Goal: Use online tool/utility: Utilize a website feature to perform a specific function

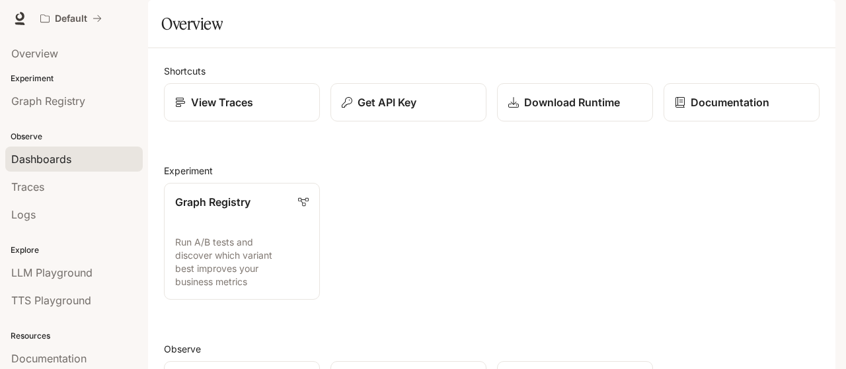
click at [43, 157] on span "Dashboards" at bounding box center [41, 159] width 60 height 16
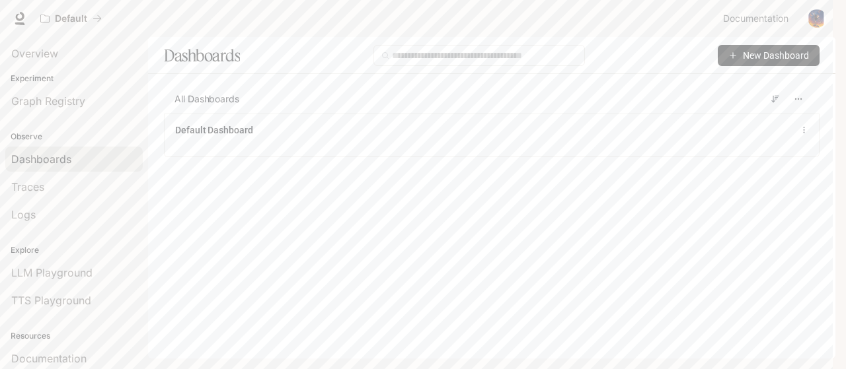
click at [207, 57] on h1 "Dashboards" at bounding box center [202, 55] width 76 height 26
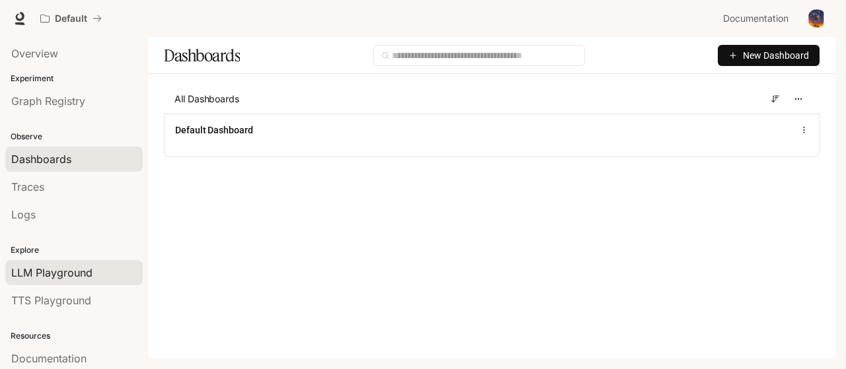
click at [47, 262] on link "LLM Playground" at bounding box center [73, 272] width 137 height 25
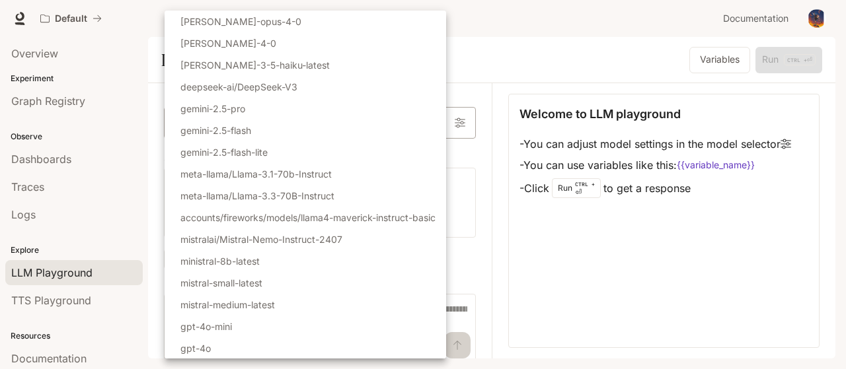
click at [433, 126] on body "Skip to main content Default Documentation Documentation Portal Overview Experi…" at bounding box center [423, 184] width 846 height 369
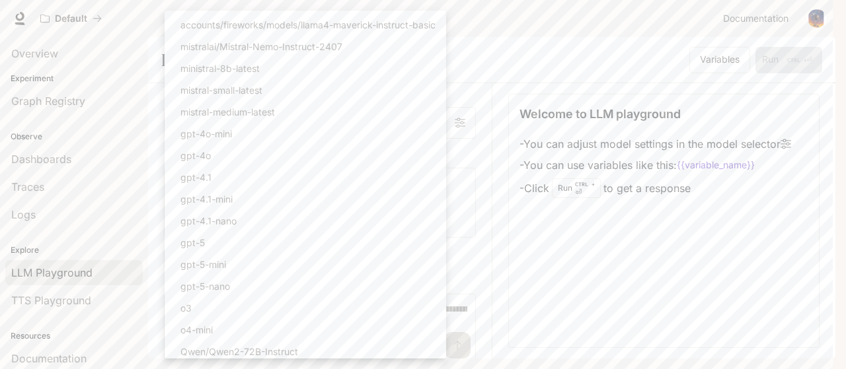
scroll to position [197, 0]
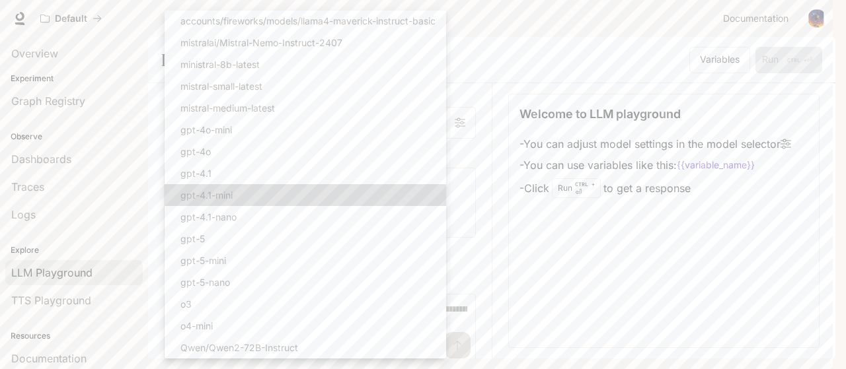
click at [223, 199] on p "gpt-4.1-mini" at bounding box center [206, 195] width 52 height 14
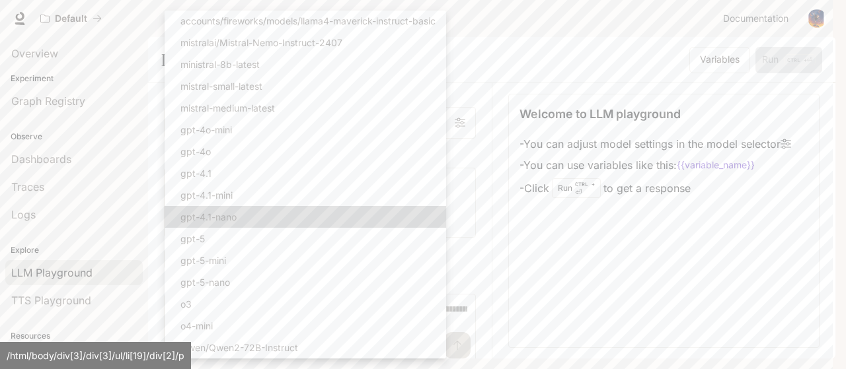
click at [278, 211] on li "gpt-4.1-nano" at bounding box center [305, 217] width 281 height 22
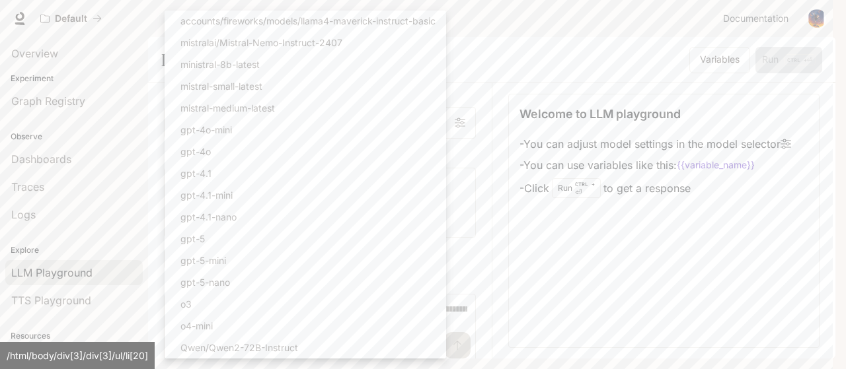
scroll to position [0, 0]
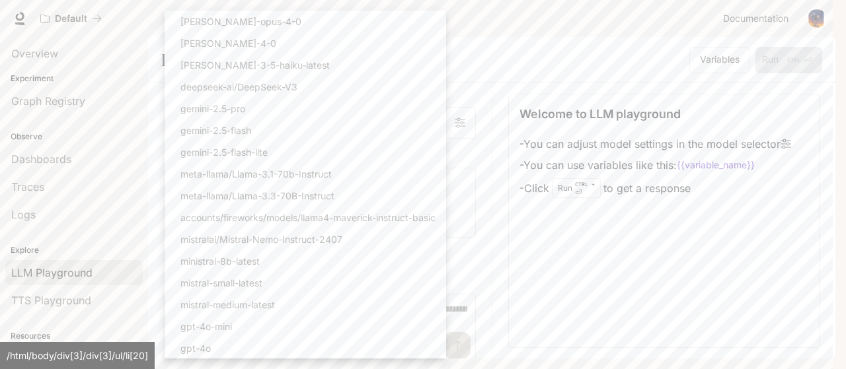
click at [248, 179] on p "meta-llama/Llama-3.1-70b-Instruct" at bounding box center [255, 174] width 151 height 14
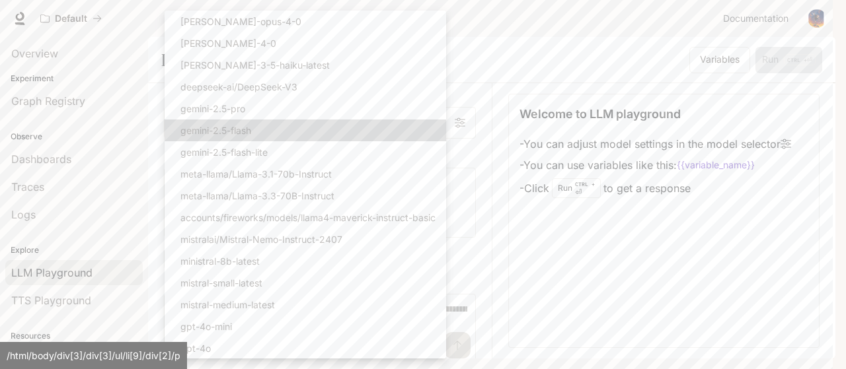
click at [221, 134] on p "gemini-2.5-flash" at bounding box center [215, 131] width 71 height 14
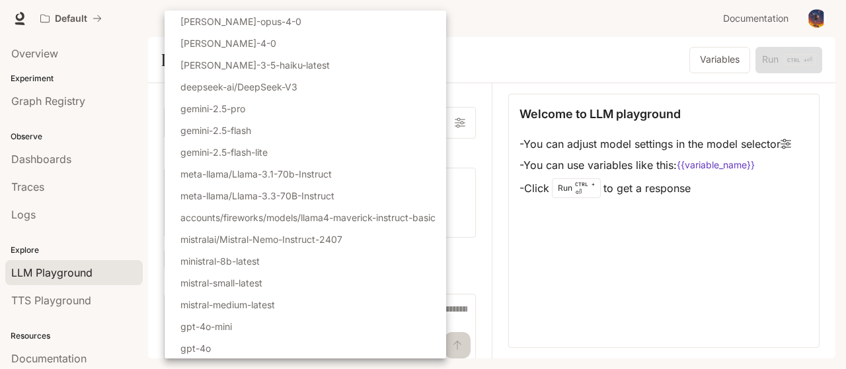
click at [524, 55] on div at bounding box center [423, 184] width 846 height 369
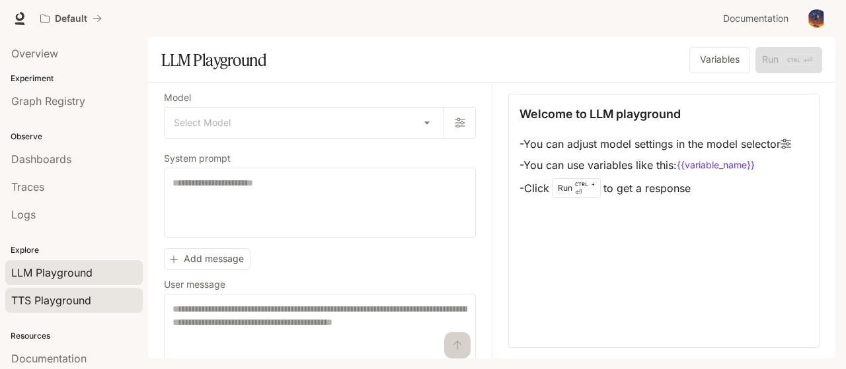
click at [72, 293] on span "TTS Playground" at bounding box center [51, 301] width 80 height 16
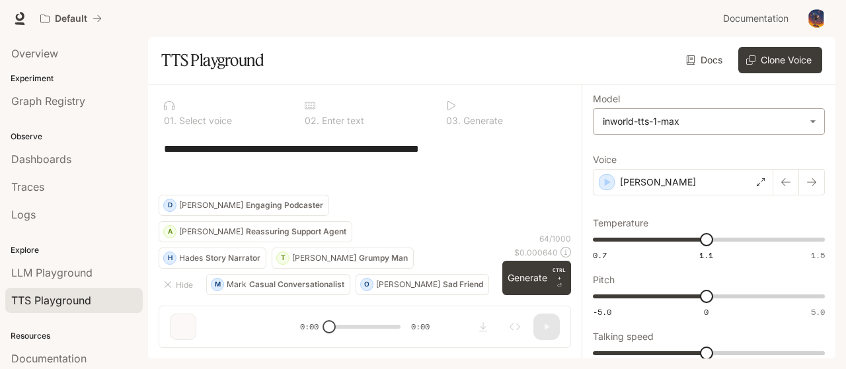
click at [745, 117] on body "**********" at bounding box center [423, 184] width 846 height 369
click at [745, 117] on div at bounding box center [423, 184] width 846 height 369
click at [56, 265] on span "LLM Playground" at bounding box center [51, 273] width 81 height 16
